Goal: Task Accomplishment & Management: Complete application form

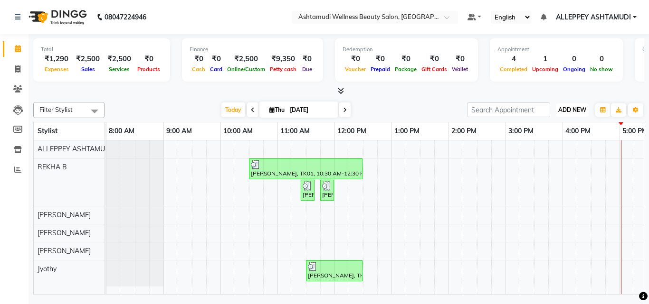
click at [568, 112] on span "ADD NEW" at bounding box center [572, 109] width 28 height 7
click at [543, 154] on link "Add Expense" at bounding box center [550, 153] width 75 height 12
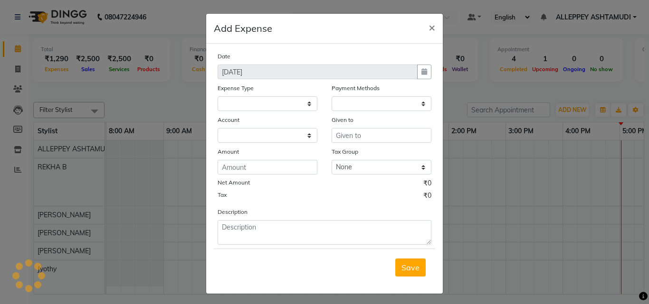
select select
select select "1"
select select "3457"
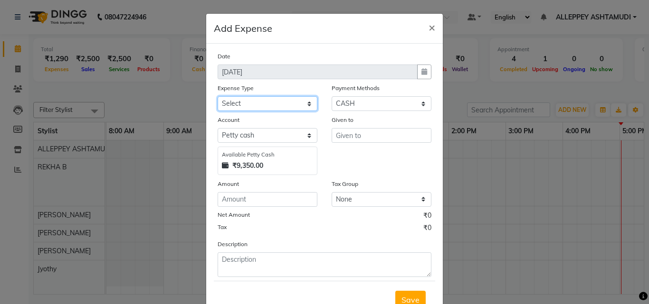
click at [222, 97] on select "Select ACCOMODATION EXPENSES ADVERTISEMENT SALES PROMOTIONAL EXPENSES Bonus BRI…" at bounding box center [267, 103] width 100 height 15
select select "6223"
click at [217, 96] on select "Select ACCOMODATION EXPENSES ADVERTISEMENT SALES PROMOTIONAL EXPENSES Bonus BRI…" at bounding box center [267, 103] width 100 height 15
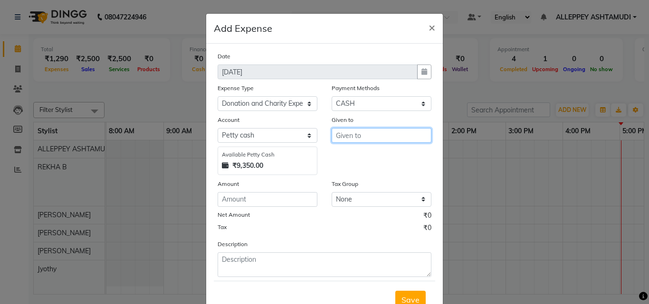
click at [365, 136] on input "text" at bounding box center [381, 135] width 100 height 15
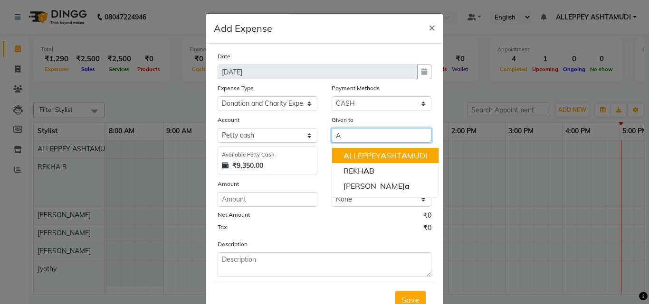
click at [370, 159] on ngb-highlight "A LLEPPEY A SHT A MUDI" at bounding box center [385, 155] width 84 height 9
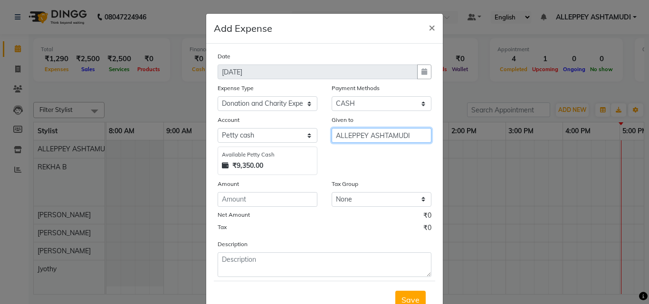
type input "ALLEPPEY ASHTAMUDI"
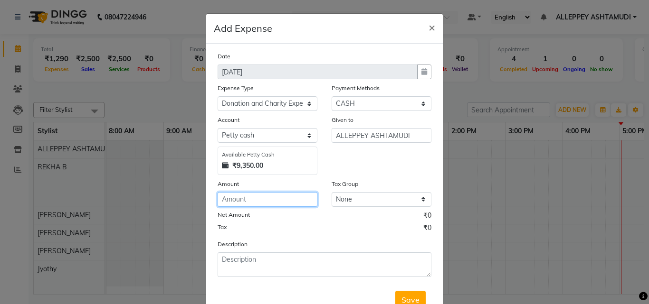
click at [266, 199] on input "number" at bounding box center [267, 199] width 100 height 15
type input "400"
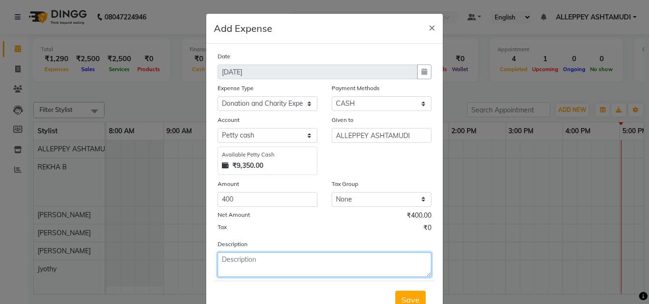
click at [258, 258] on textarea at bounding box center [324, 265] width 214 height 25
click at [282, 269] on textarea at bounding box center [324, 265] width 214 height 25
type textarea "TEMPLE"
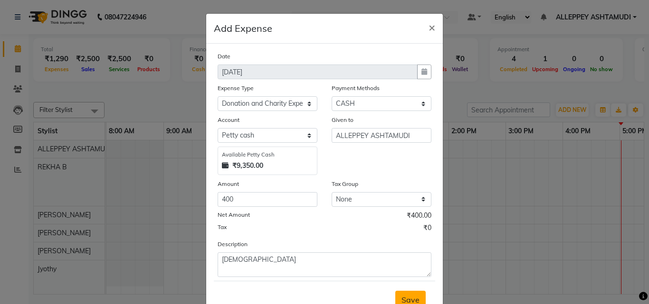
click at [401, 296] on span "Save" at bounding box center [410, 299] width 18 height 9
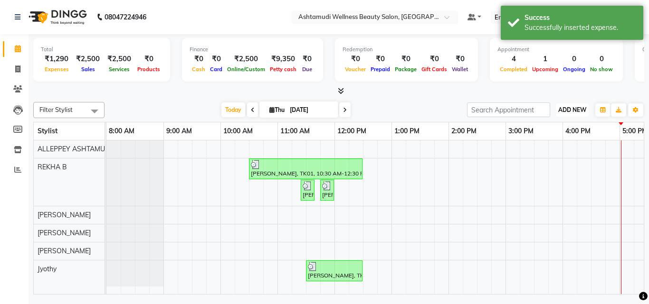
click at [572, 110] on span "ADD NEW" at bounding box center [572, 109] width 28 height 7
click at [544, 157] on link "Add Expense" at bounding box center [550, 153] width 75 height 12
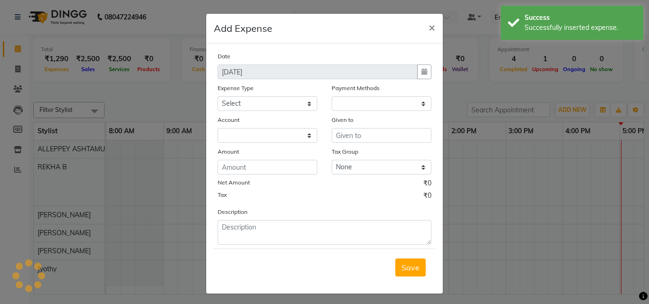
select select "1"
select select "3457"
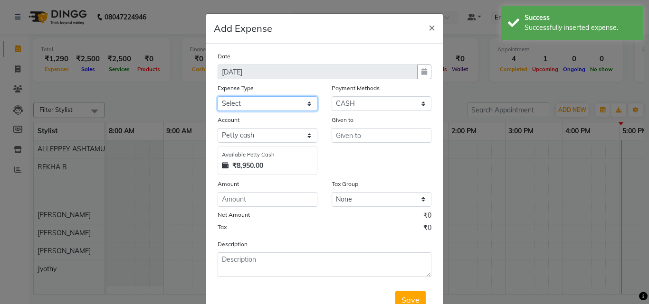
click at [224, 100] on select "Select ACCOMODATION EXPENSES ADVERTISEMENT SALES PROMOTIONAL EXPENSES Bonus BRI…" at bounding box center [267, 103] width 100 height 15
select select "6179"
click at [217, 96] on select "Select ACCOMODATION EXPENSES ADVERTISEMENT SALES PROMOTIONAL EXPENSES Bonus BRI…" at bounding box center [267, 103] width 100 height 15
click at [335, 143] on div "Given to" at bounding box center [381, 145] width 114 height 60
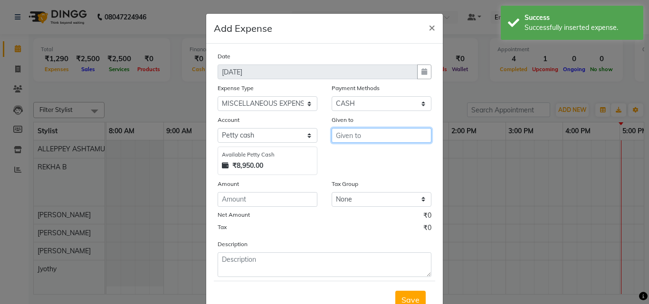
click at [334, 133] on input "text" at bounding box center [381, 135] width 100 height 15
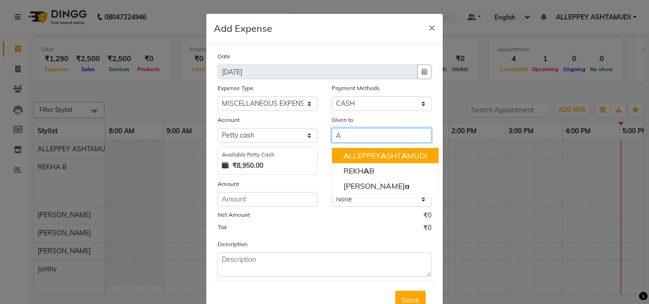
click at [343, 156] on span "A" at bounding box center [346, 155] width 6 height 9
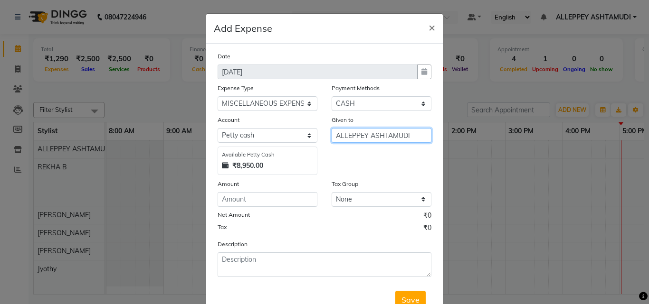
type input "ALLEPPEY ASHTAMUDI"
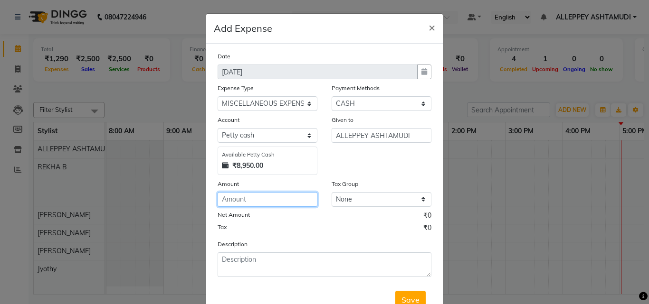
click at [240, 200] on input "number" at bounding box center [267, 199] width 100 height 15
type input "200"
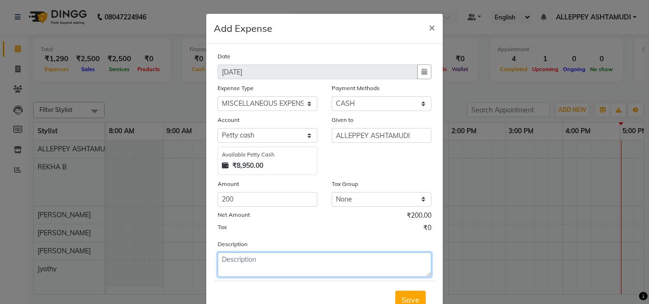
click at [265, 264] on textarea at bounding box center [324, 265] width 214 height 25
type textarea "FLOWER"
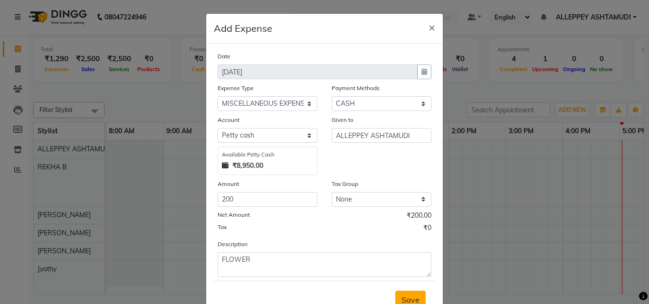
click at [407, 295] on span "Save" at bounding box center [410, 299] width 18 height 9
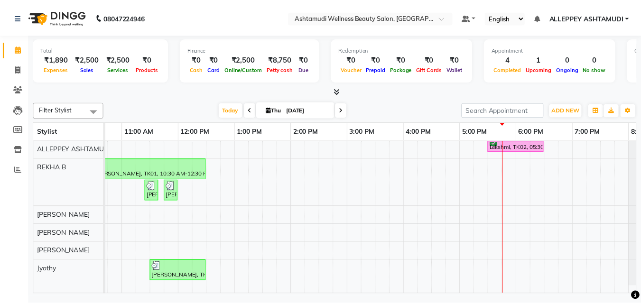
scroll to position [0, 146]
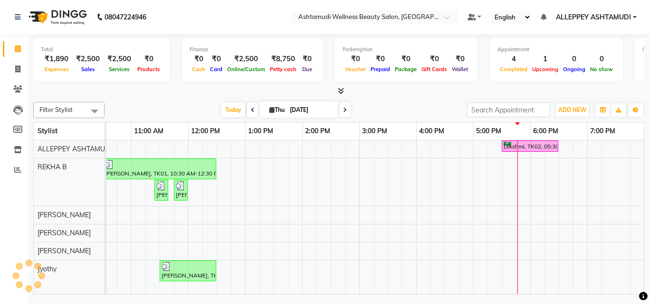
click at [591, 103] on div "ADD NEW Toggle Dropdown Add Appointment Add Invoice Add Expense Add Attendance …" at bounding box center [555, 110] width 177 height 15
click at [578, 107] on span "ADD NEW" at bounding box center [572, 109] width 28 height 7
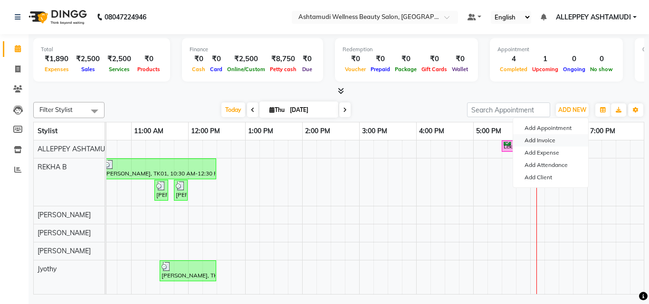
click at [552, 138] on link "Add Invoice" at bounding box center [550, 140] width 75 height 12
select select "4626"
select select "service"
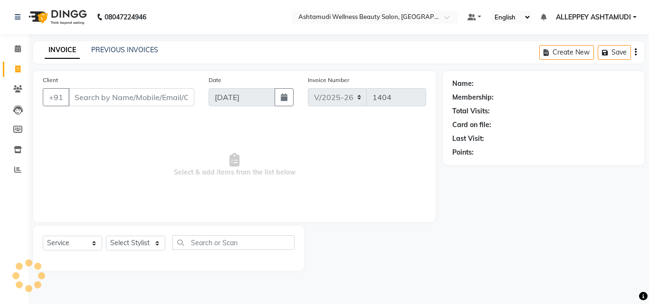
click at [135, 236] on div "Select Service Product Membership Package Voucher Prepaid Gift Card Select Styl…" at bounding box center [169, 247] width 252 height 22
click at [134, 238] on select "Select Stylist ALLEPPEY ASHTAMUDI Jyothy [PERSON_NAME] [PERSON_NAME]" at bounding box center [135, 243] width 59 height 15
click at [133, 241] on select "Select Stylist ALLEPPEY ASHTAMUDI Jyothy [PERSON_NAME] [PERSON_NAME]" at bounding box center [135, 243] width 59 height 15
select select "80964"
click at [106, 236] on select "Select Stylist ALLEPPEY ASHTAMUDI Jyothy [PERSON_NAME] [PERSON_NAME]" at bounding box center [135, 243] width 59 height 15
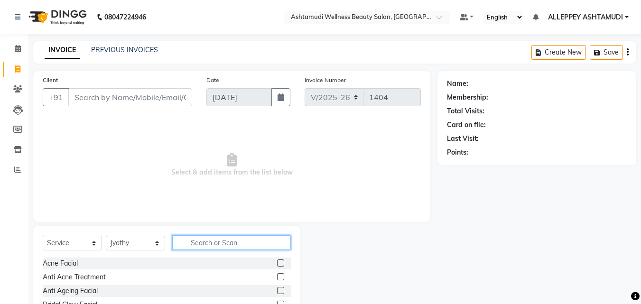
click at [195, 249] on input "text" at bounding box center [231, 243] width 119 height 15
